Goal: Information Seeking & Learning: Learn about a topic

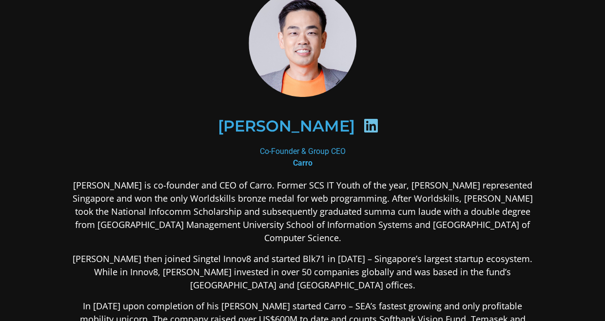
scroll to position [97, 0]
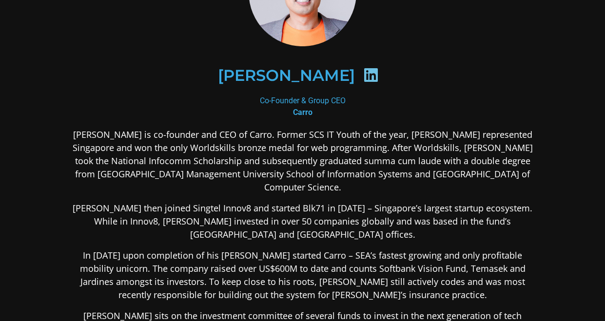
click at [161, 202] on p "[PERSON_NAME] then joined Singtel Innov8 and started Blk71 in [DATE] – Singapor…" at bounding box center [302, 221] width 473 height 39
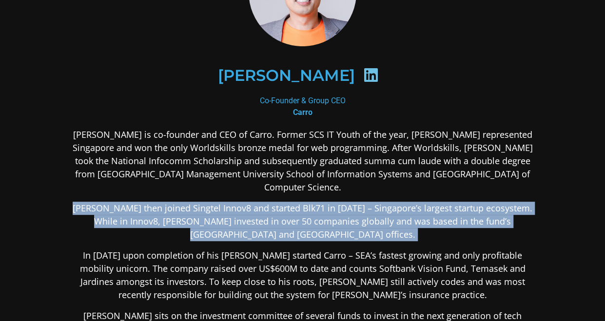
click at [161, 202] on p "[PERSON_NAME] then joined Singtel Innov8 and started Blk71 in [DATE] – Singapor…" at bounding box center [302, 221] width 473 height 39
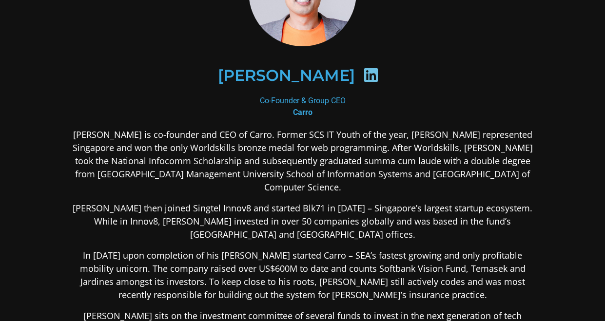
click at [179, 174] on p "[PERSON_NAME] is co-founder and CEO of Carro. Former SCS IT Youth of the year, …" at bounding box center [302, 161] width 473 height 66
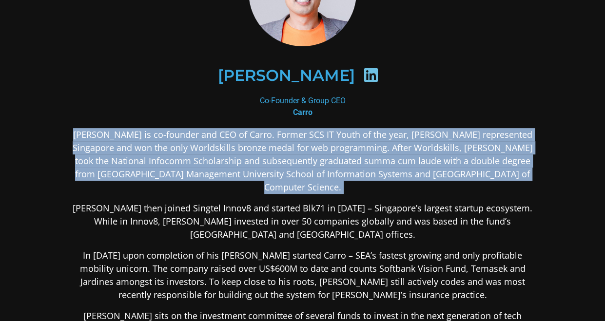
click at [179, 174] on p "[PERSON_NAME] is co-founder and CEO of Carro. Former SCS IT Youth of the year, …" at bounding box center [302, 161] width 473 height 66
click at [177, 174] on p "[PERSON_NAME] is co-founder and CEO of Carro. Former SCS IT Youth of the year, …" at bounding box center [302, 161] width 473 height 66
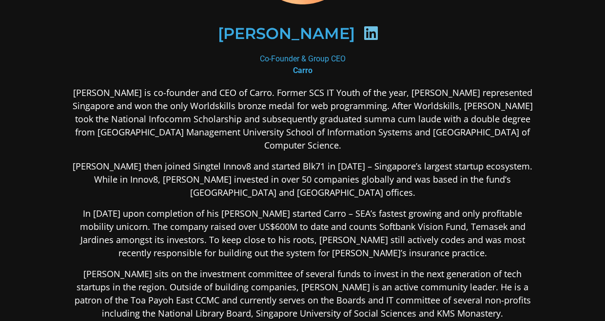
scroll to position [195, 0]
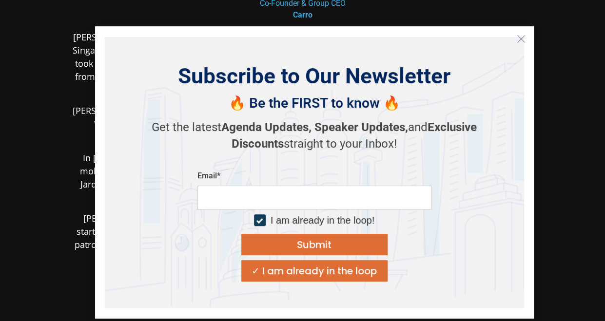
click at [600, 310] on section "[PERSON_NAME] Co-Founder & Group CEO [PERSON_NAME] is co-founder and CEO of Car…" at bounding box center [302, 129] width 605 height 649
